Goal: Information Seeking & Learning: Learn about a topic

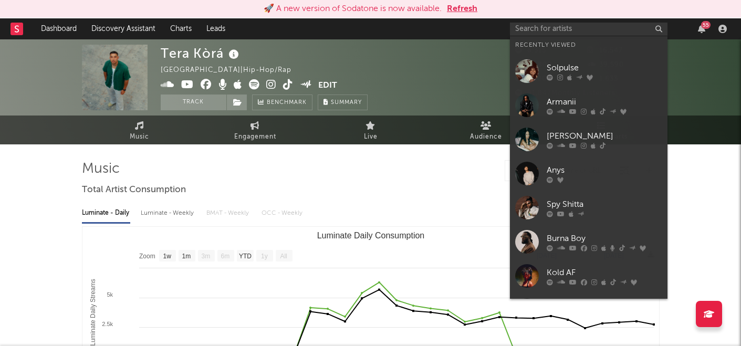
select select "1w"
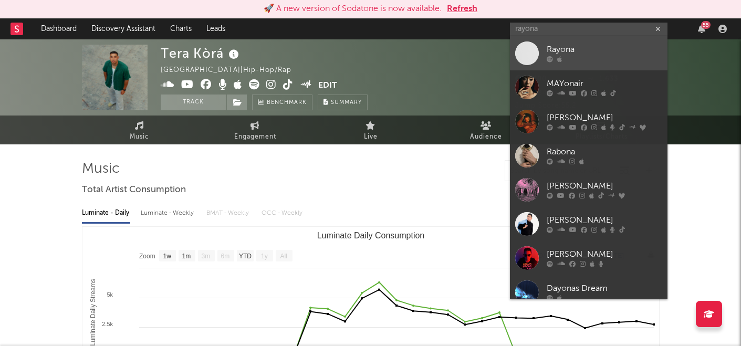
type input "rayona"
click at [607, 53] on div "Rayona" at bounding box center [605, 50] width 116 height 13
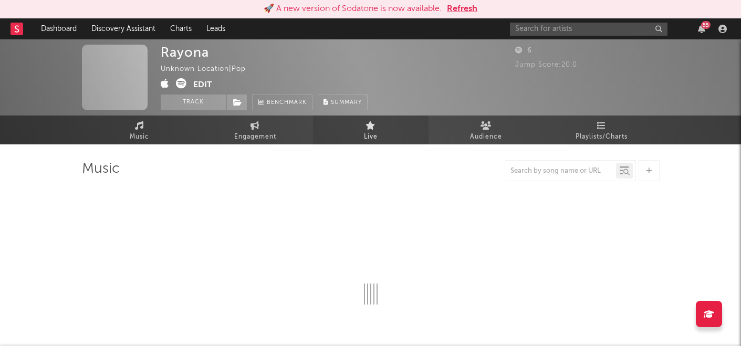
select select "1w"
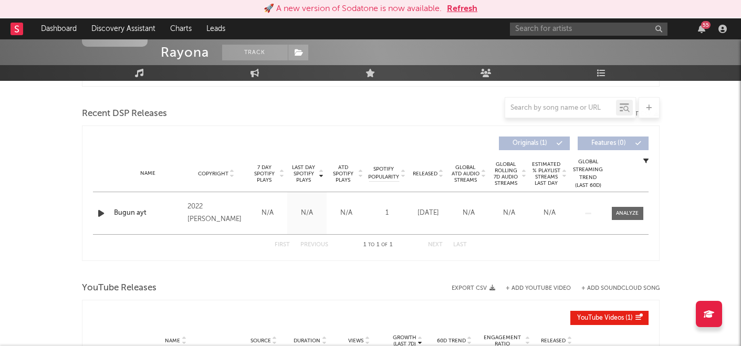
scroll to position [379, 0]
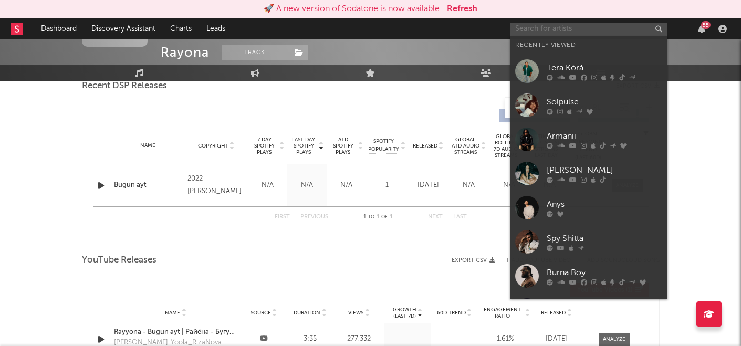
click at [544, 32] on input "text" at bounding box center [589, 29] width 158 height 13
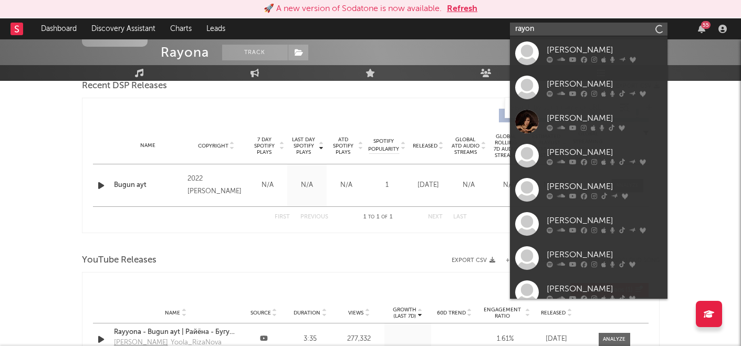
type input "rayona"
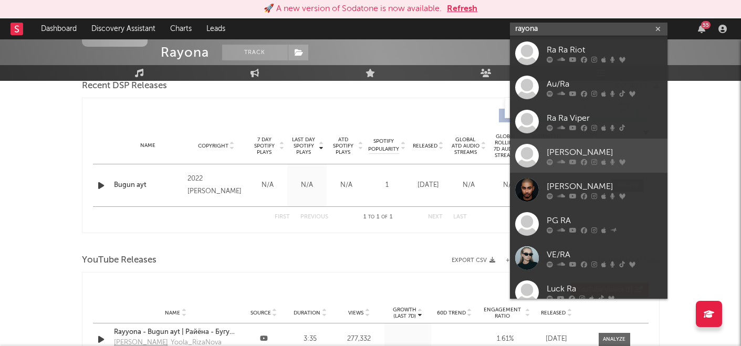
scroll to position [79, 0]
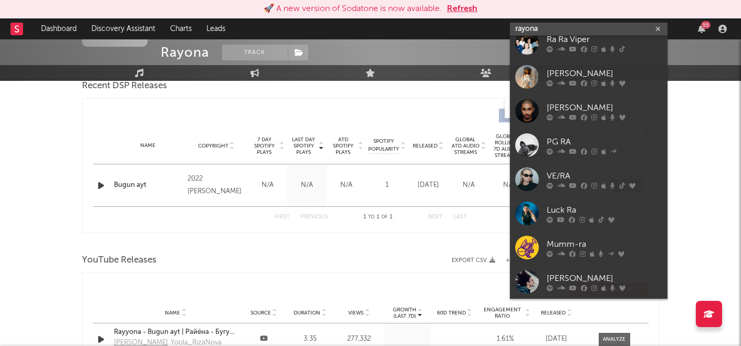
click at [538, 32] on input "rayona" at bounding box center [589, 29] width 158 height 13
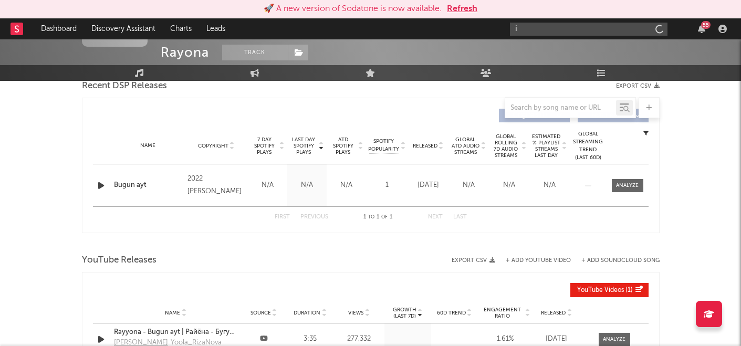
scroll to position [0, 0]
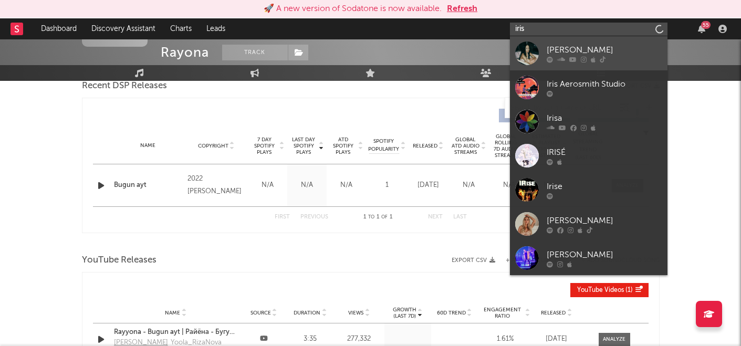
type input "iris"
click at [550, 51] on div "[PERSON_NAME]" at bounding box center [605, 50] width 116 height 13
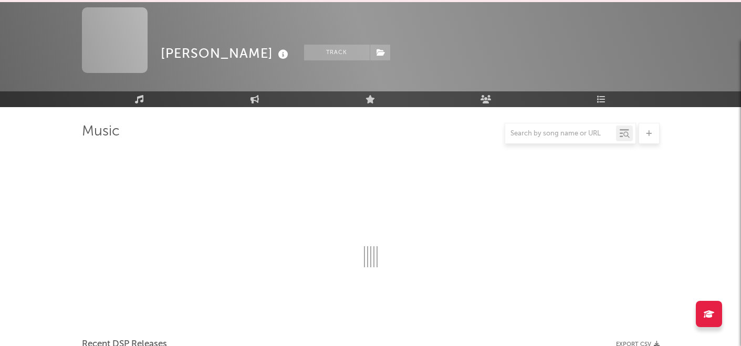
scroll to position [379, 0]
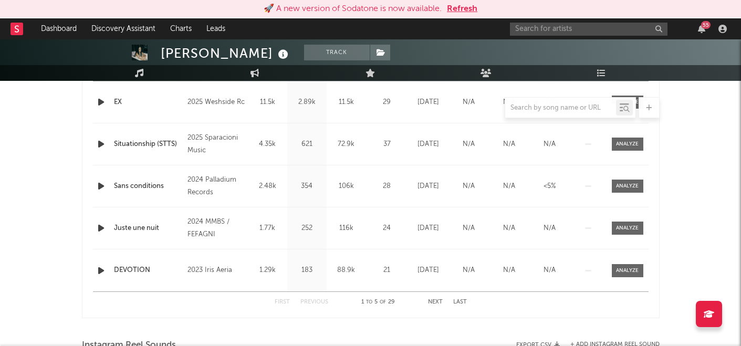
select select "6m"
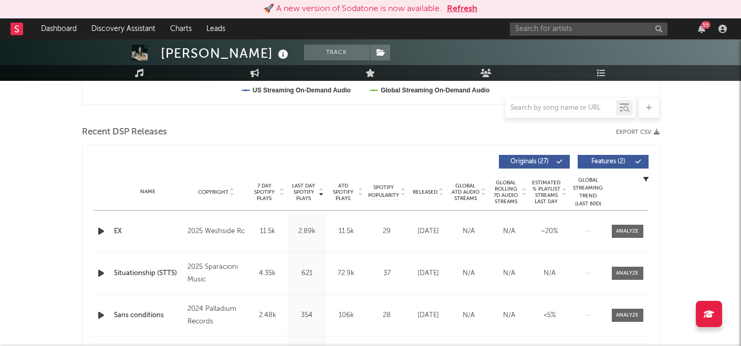
scroll to position [0, 0]
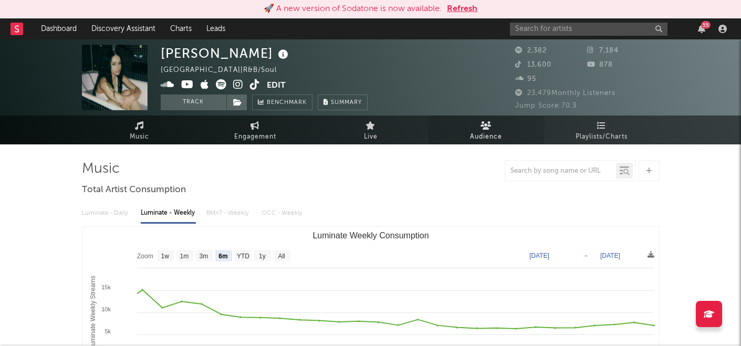
click at [504, 130] on link "Audience" at bounding box center [487, 130] width 116 height 29
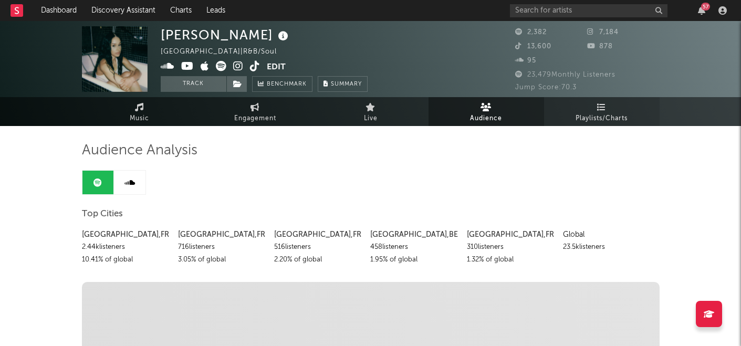
click at [581, 115] on span "Playlists/Charts" at bounding box center [602, 118] width 52 height 13
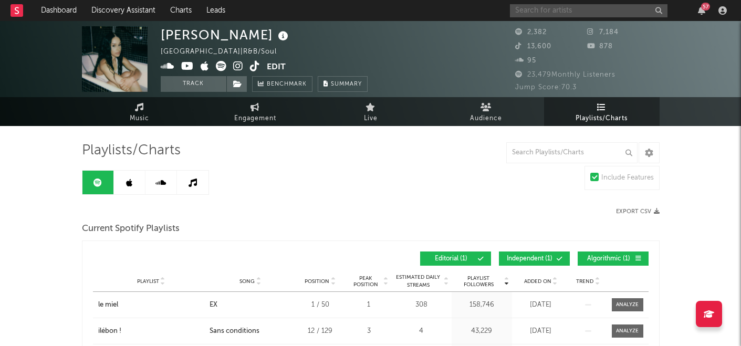
click at [553, 8] on input "text" at bounding box center [589, 10] width 158 height 13
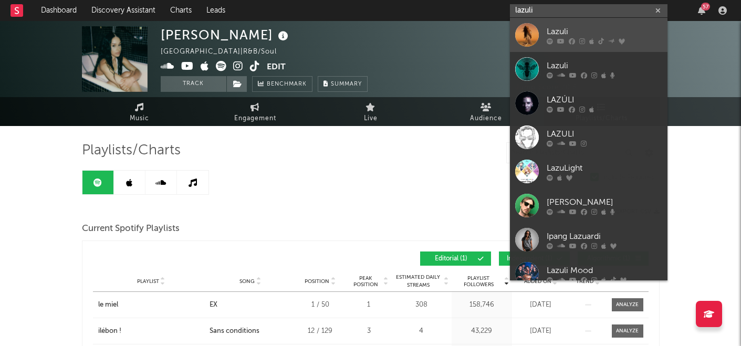
type input "lazuli"
click at [564, 33] on div "Lazuli" at bounding box center [605, 31] width 116 height 13
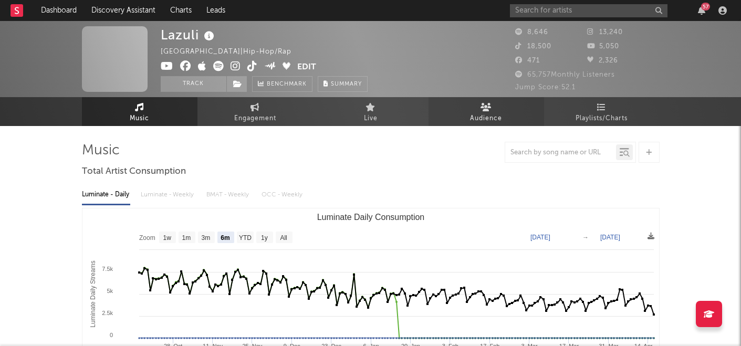
select select "6m"
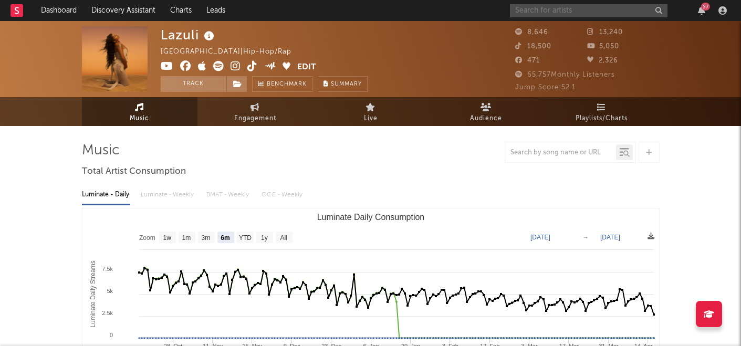
click at [533, 9] on input "text" at bounding box center [589, 10] width 158 height 13
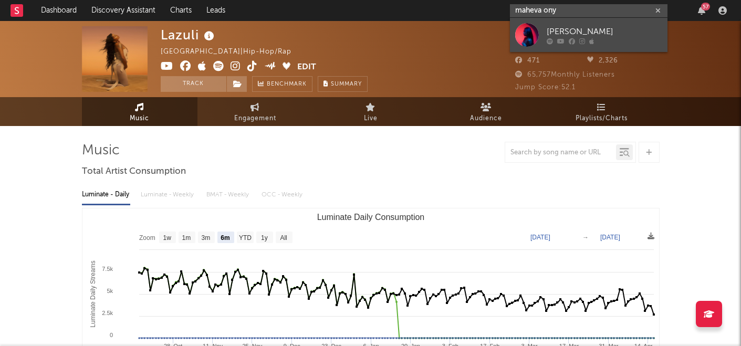
type input "maheva ony"
click at [571, 27] on div "[PERSON_NAME]" at bounding box center [605, 31] width 116 height 13
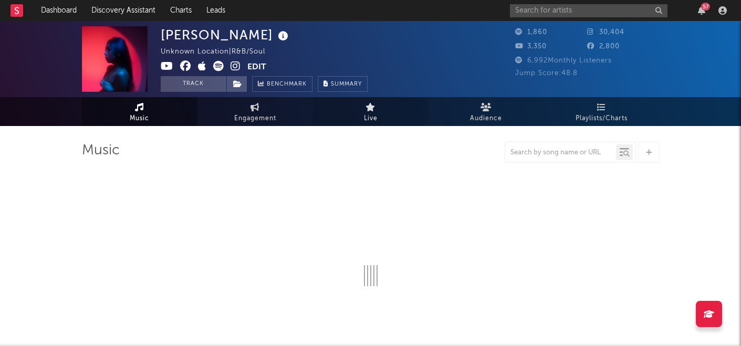
select select "1w"
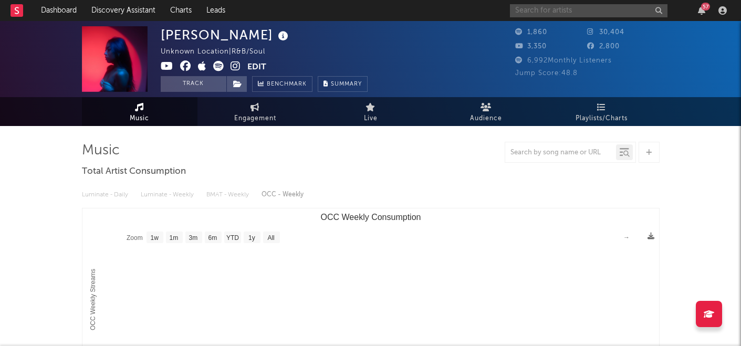
click at [532, 14] on input "text" at bounding box center [589, 10] width 158 height 13
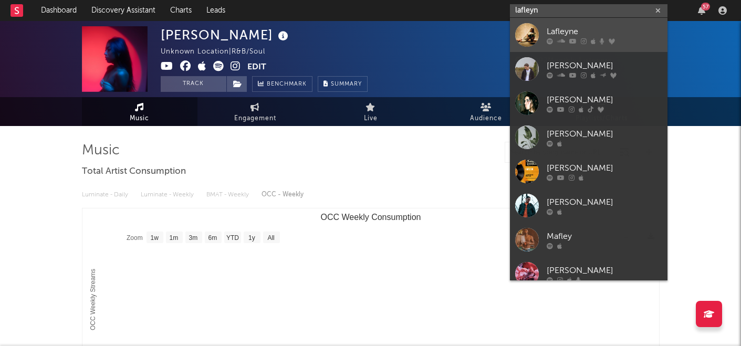
type input "lafleyn"
click at [561, 28] on div "Lafleyne" at bounding box center [605, 31] width 116 height 13
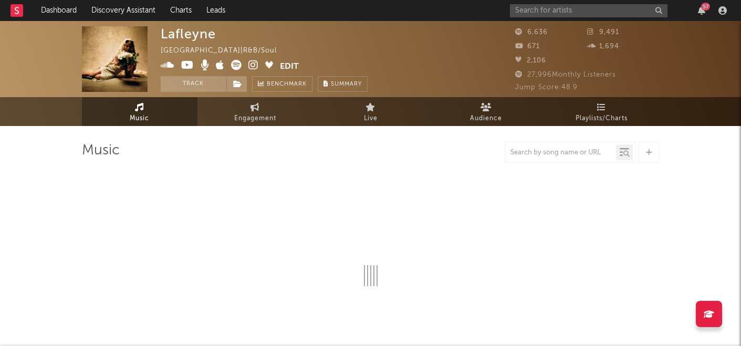
select select "6m"
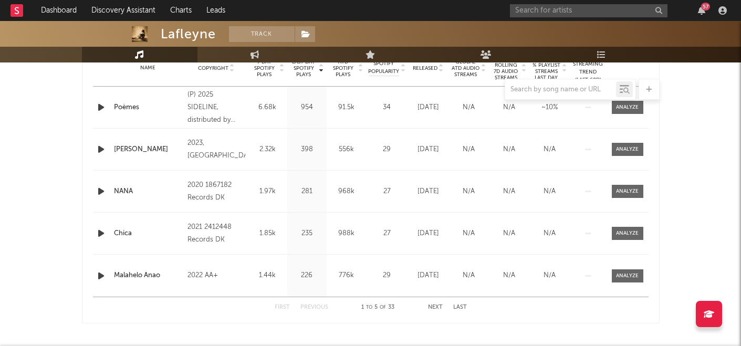
scroll to position [439, 0]
